Goal: Transaction & Acquisition: Purchase product/service

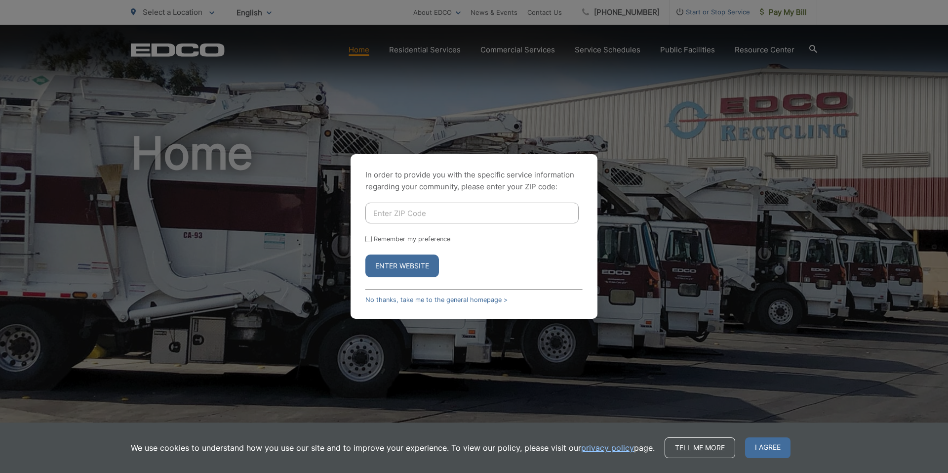
click at [466, 218] on input "Enter ZIP Code" at bounding box center [472, 213] width 213 height 21
type input "92078"
click at [368, 240] on input "Remember my preference" at bounding box center [369, 239] width 6 height 6
checkbox input "true"
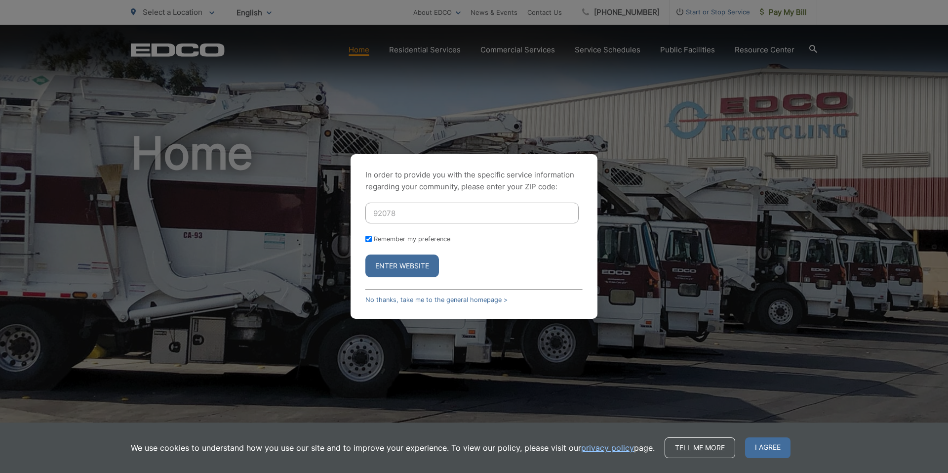
click at [405, 265] on button "Enter Website" at bounding box center [403, 265] width 74 height 23
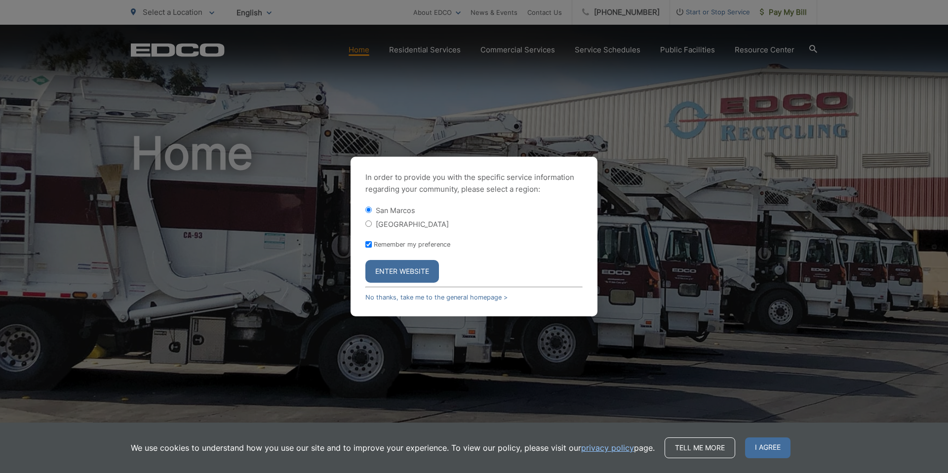
click at [391, 268] on button "Enter Website" at bounding box center [403, 271] width 74 height 23
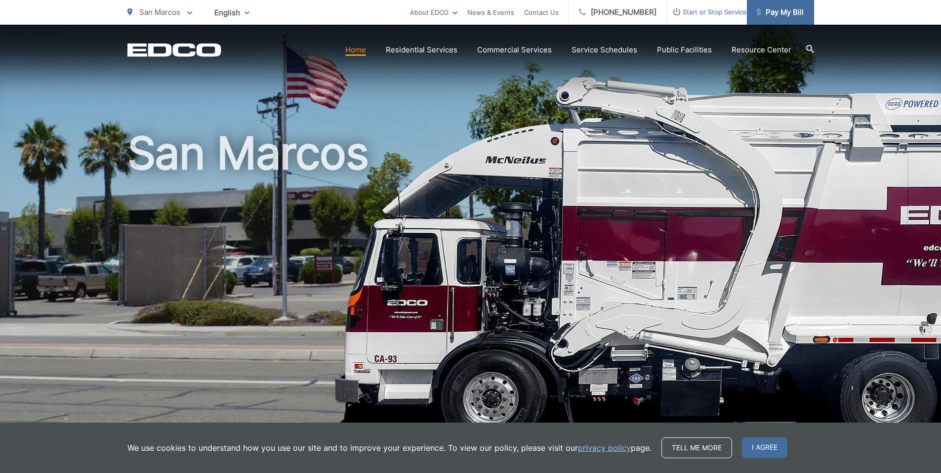
click at [793, 14] on span "Pay My Bill" at bounding box center [780, 12] width 47 height 12
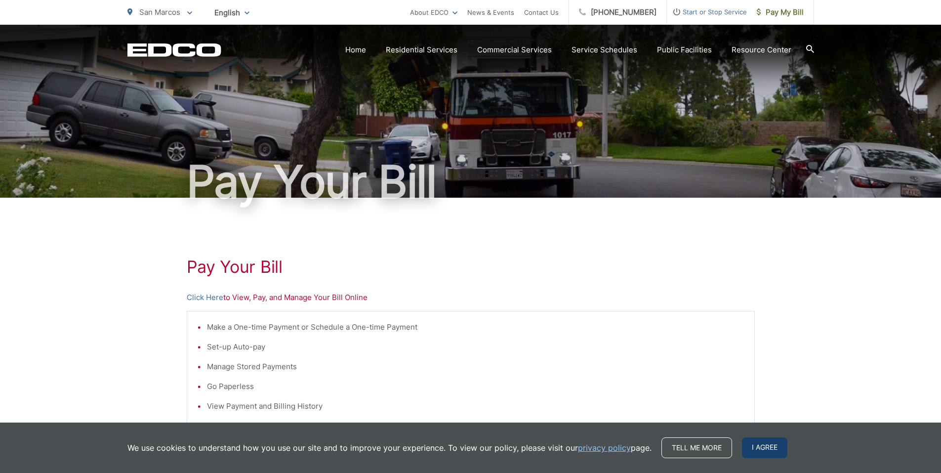
click at [767, 443] on span "I agree" at bounding box center [764, 447] width 45 height 21
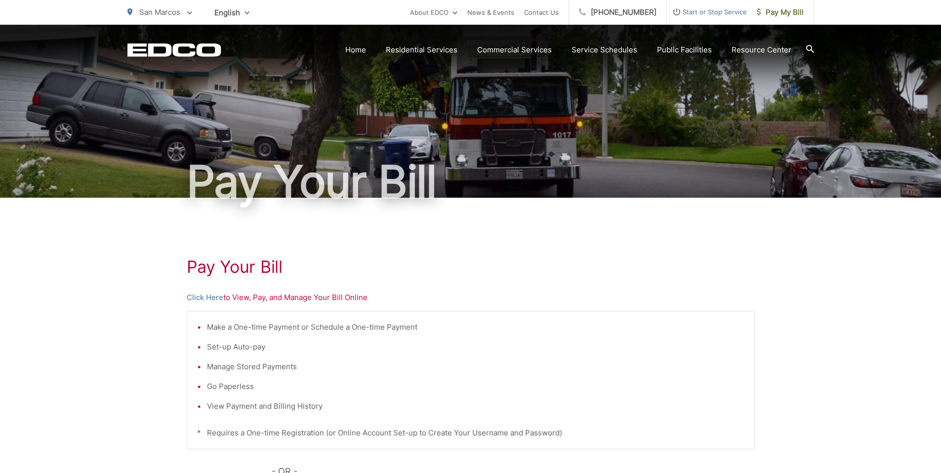
click at [339, 298] on p "Click Here to View, Pay, and Manage Your Bill Online" at bounding box center [471, 297] width 568 height 12
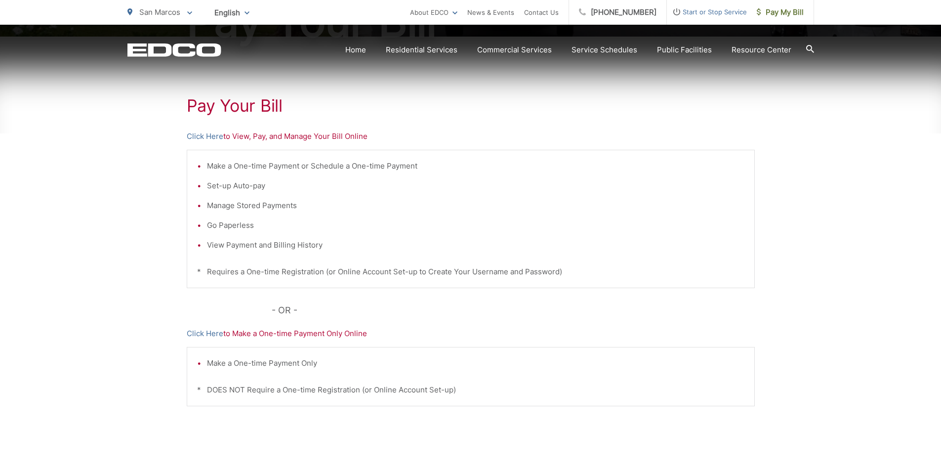
scroll to position [185, 0]
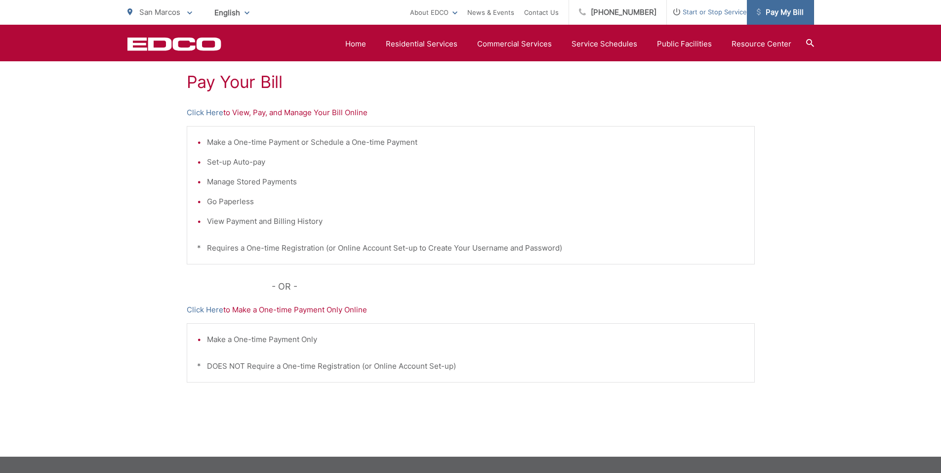
click at [780, 11] on span "Pay My Bill" at bounding box center [780, 12] width 47 height 12
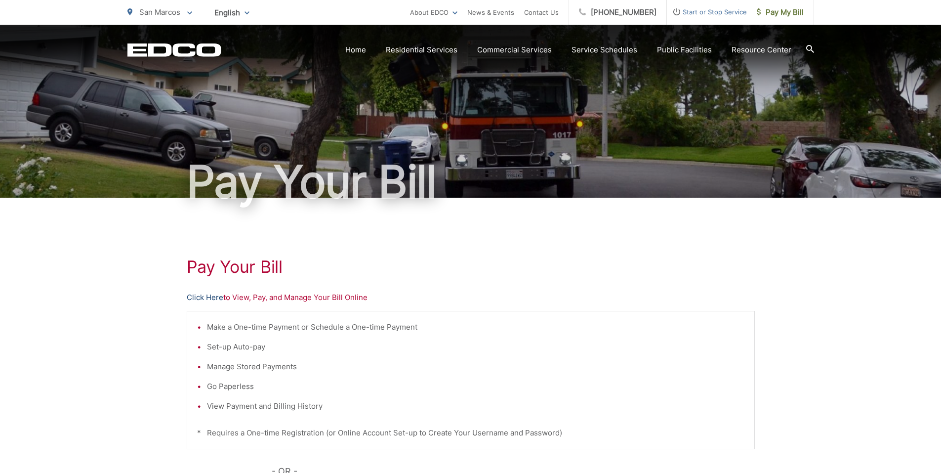
click at [207, 295] on link "Click Here" at bounding box center [205, 297] width 37 height 12
